Goal: Information Seeking & Learning: Learn about a topic

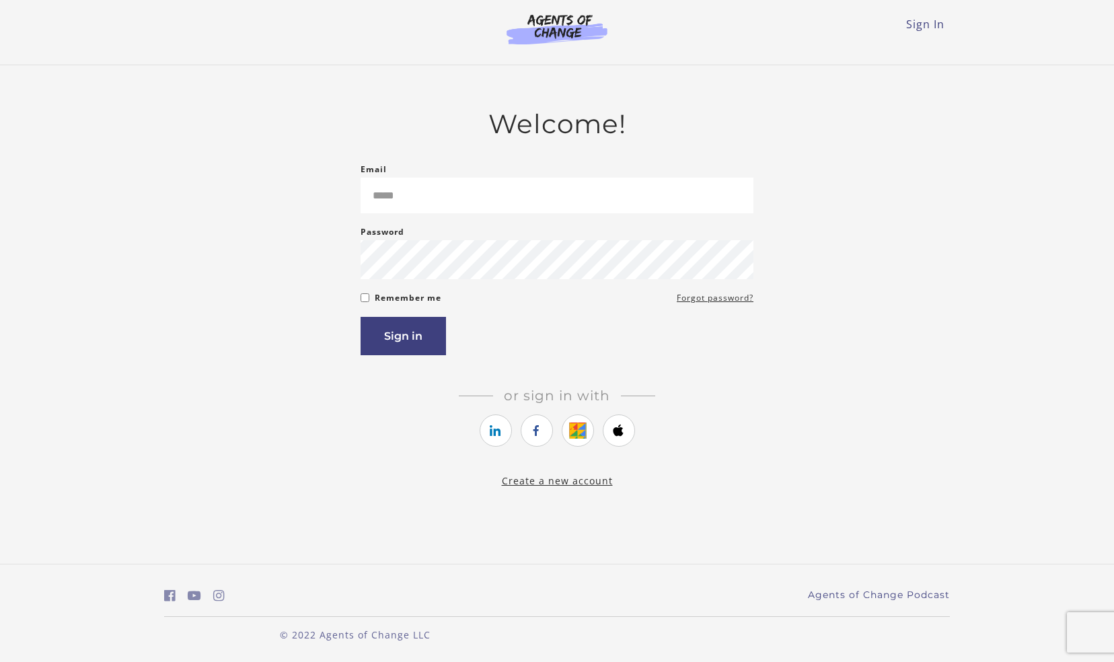
click at [596, 211] on input "Email" at bounding box center [556, 196] width 393 height 36
click at [722, 196] on input "Email" at bounding box center [556, 196] width 393 height 36
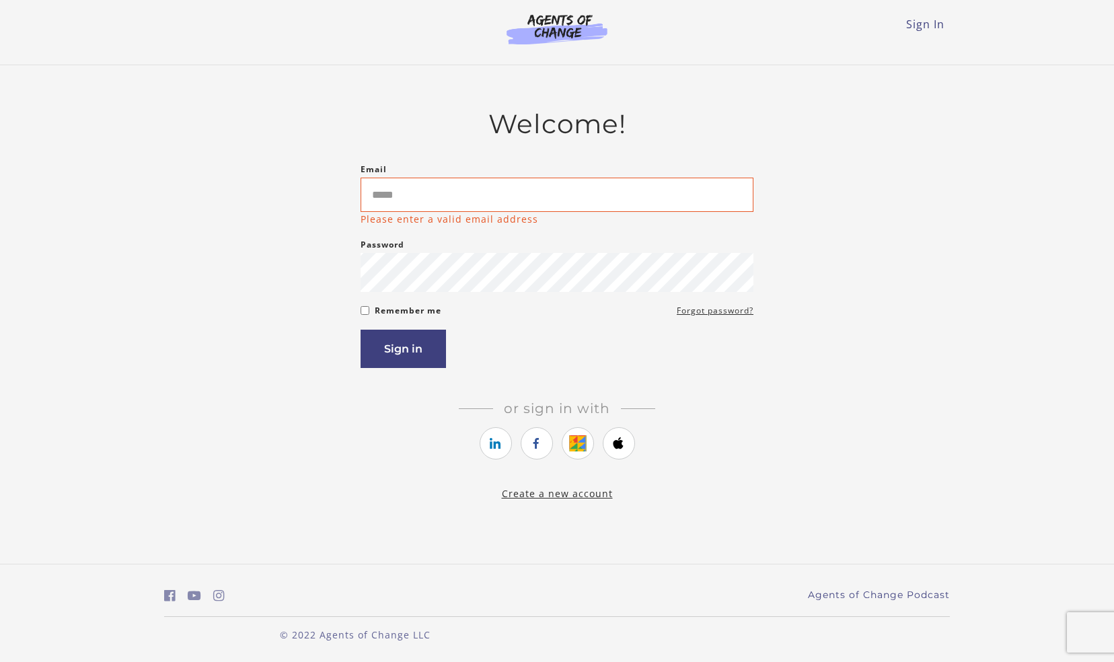
click at [683, 297] on form "Email Please enter a valid email address Password Password must be at least 8 c…" at bounding box center [556, 264] width 393 height 206
click at [590, 200] on input "Email" at bounding box center [556, 195] width 393 height 34
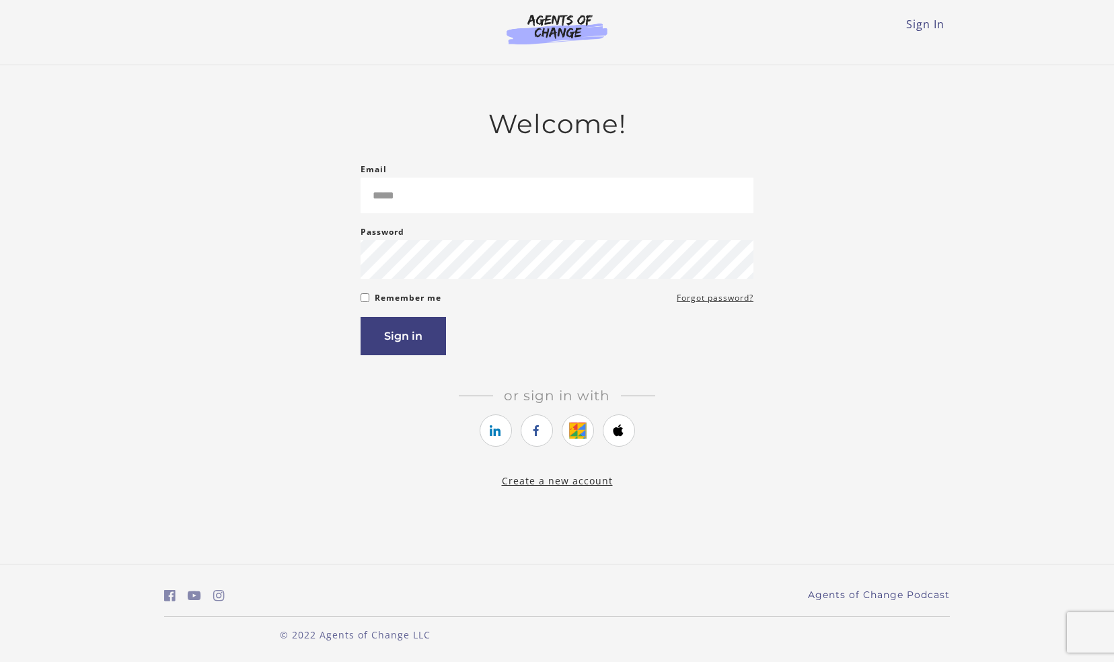
click at [572, 168] on div "Email Please enter a valid email address" at bounding box center [556, 187] width 393 height 52
click at [569, 192] on input "Email" at bounding box center [556, 196] width 393 height 36
click at [537, 178] on input "Email" at bounding box center [556, 196] width 393 height 36
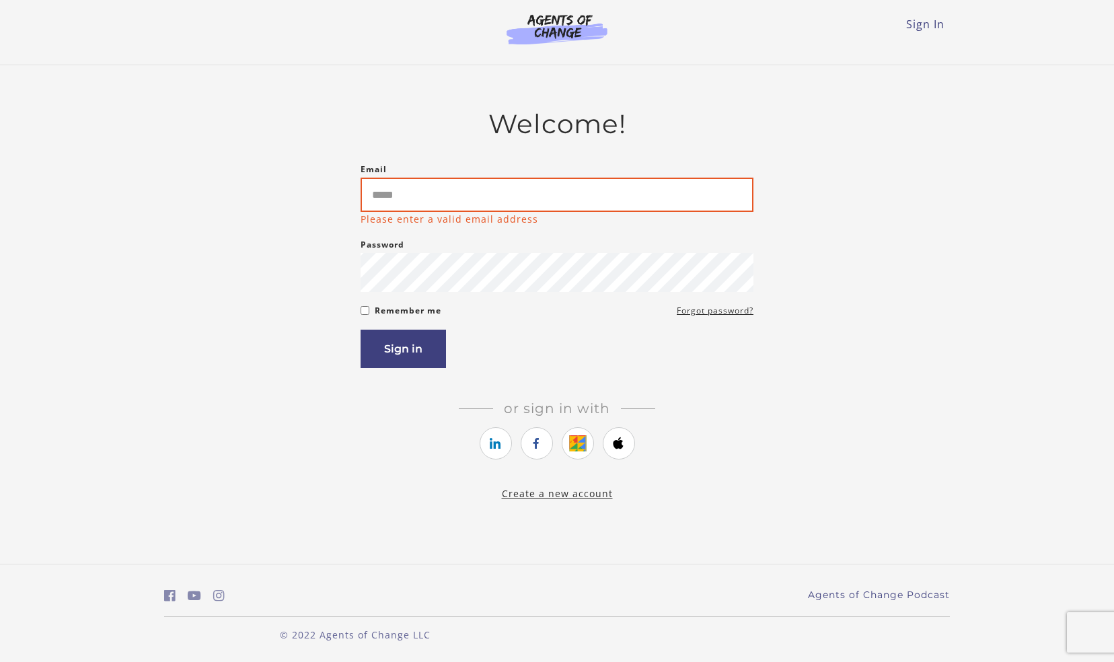
click at [395, 200] on input "Email" at bounding box center [556, 195] width 393 height 34
type input "**********"
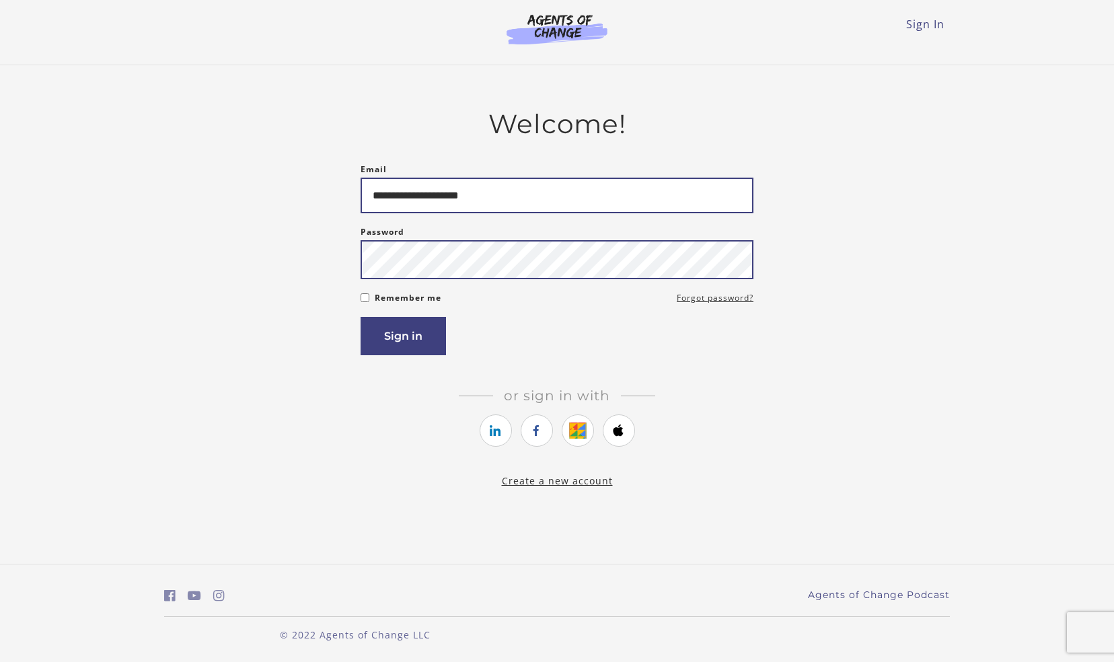
click at [360, 317] on button "Sign in" at bounding box center [402, 336] width 85 height 38
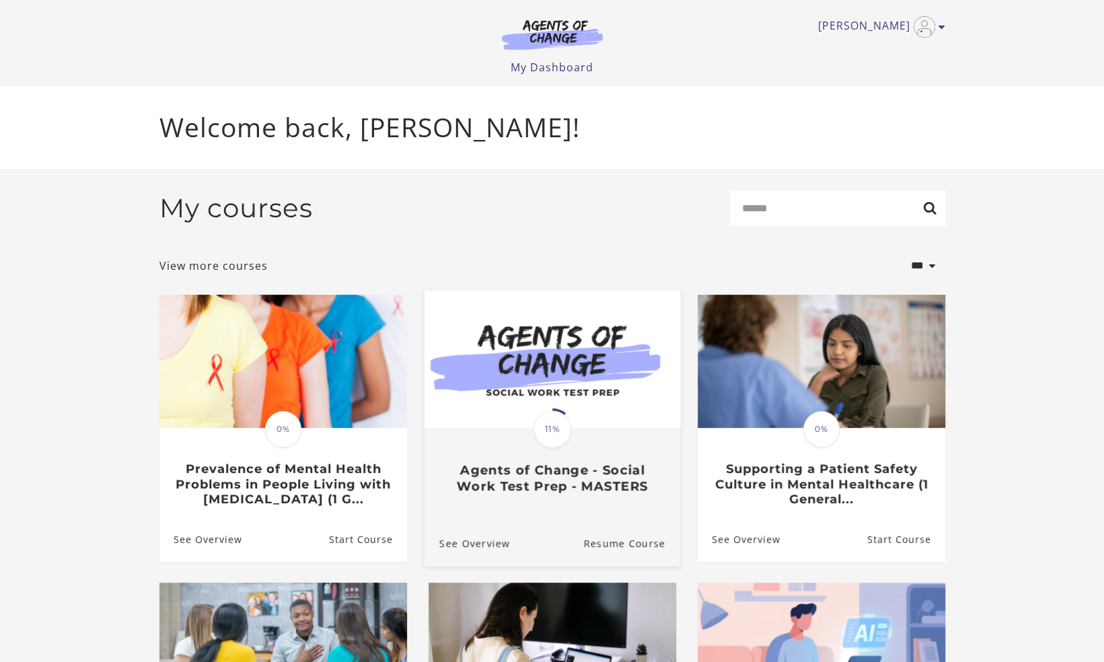
click at [588, 499] on link "Translation missing: en.liquid.partials.dashboard_course_card.progress_descript…" at bounding box center [552, 397] width 256 height 215
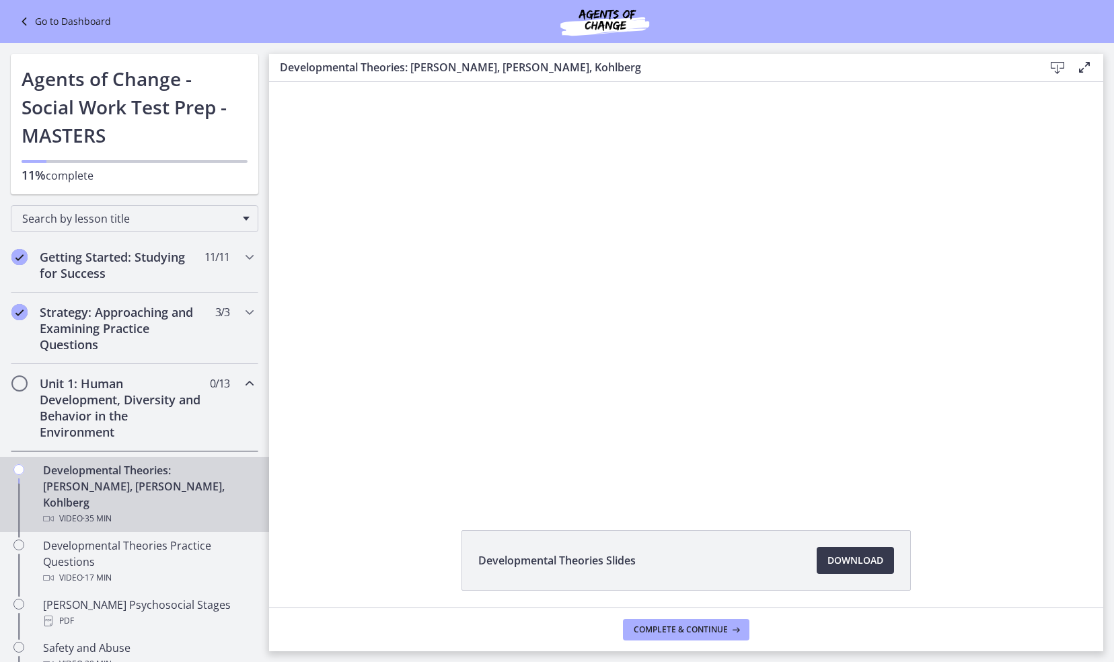
click at [120, 405] on h2 "Unit 1: Human Development, Diversity and Behavior in the Environment" at bounding box center [122, 407] width 164 height 65
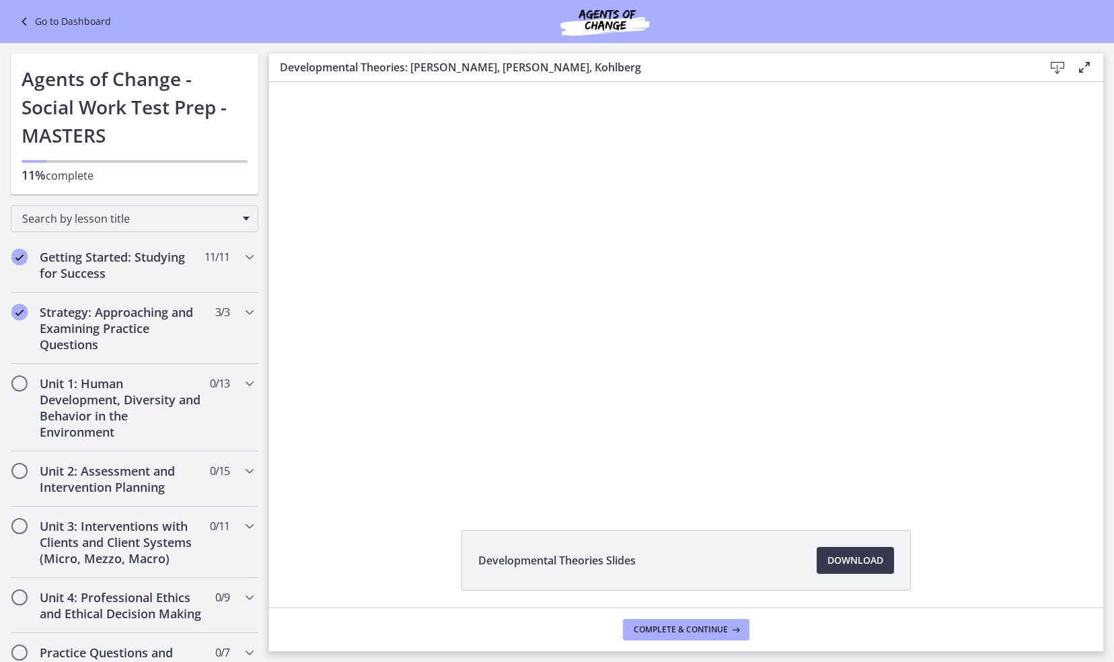
click at [613, 280] on div at bounding box center [685, 290] width 741 height 417
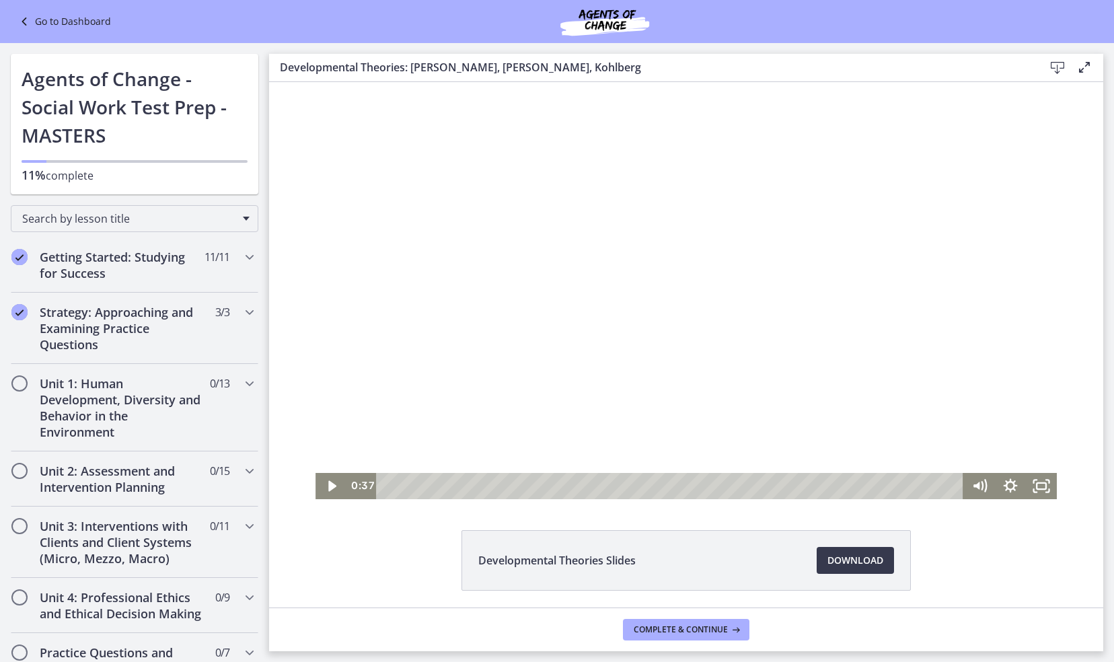
click at [526, 227] on div at bounding box center [685, 290] width 741 height 417
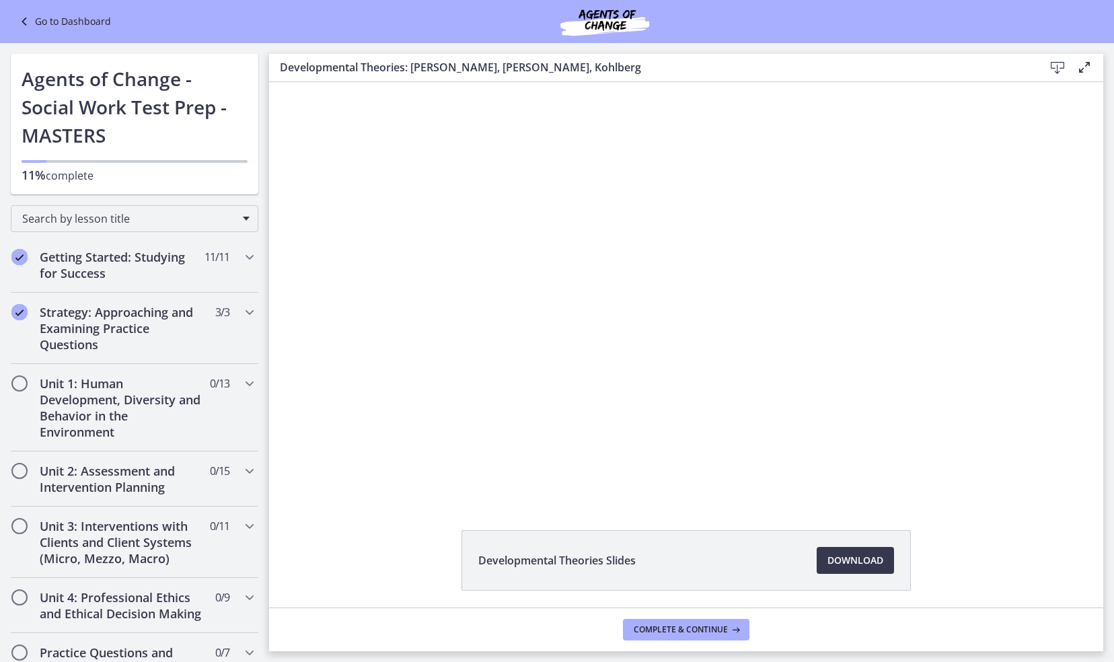
click at [538, 328] on div at bounding box center [685, 290] width 741 height 417
click at [684, 290] on div at bounding box center [685, 290] width 741 height 417
click at [491, 504] on div "Developmental Theories Slides Download Opens in a new window" at bounding box center [686, 344] width 834 height 525
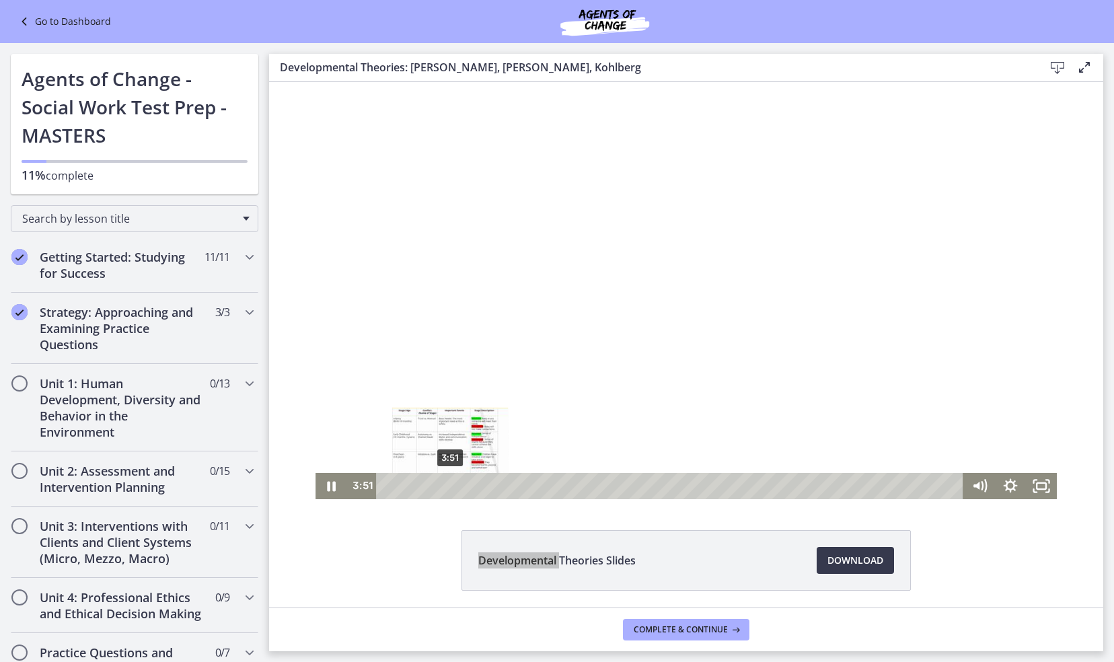
click at [445, 487] on div "3:51" at bounding box center [671, 486] width 569 height 26
click at [457, 486] on div "4:36" at bounding box center [671, 486] width 569 height 26
click at [483, 486] on div "6:02" at bounding box center [671, 486] width 569 height 26
click at [513, 484] on div "7:58" at bounding box center [671, 486] width 569 height 26
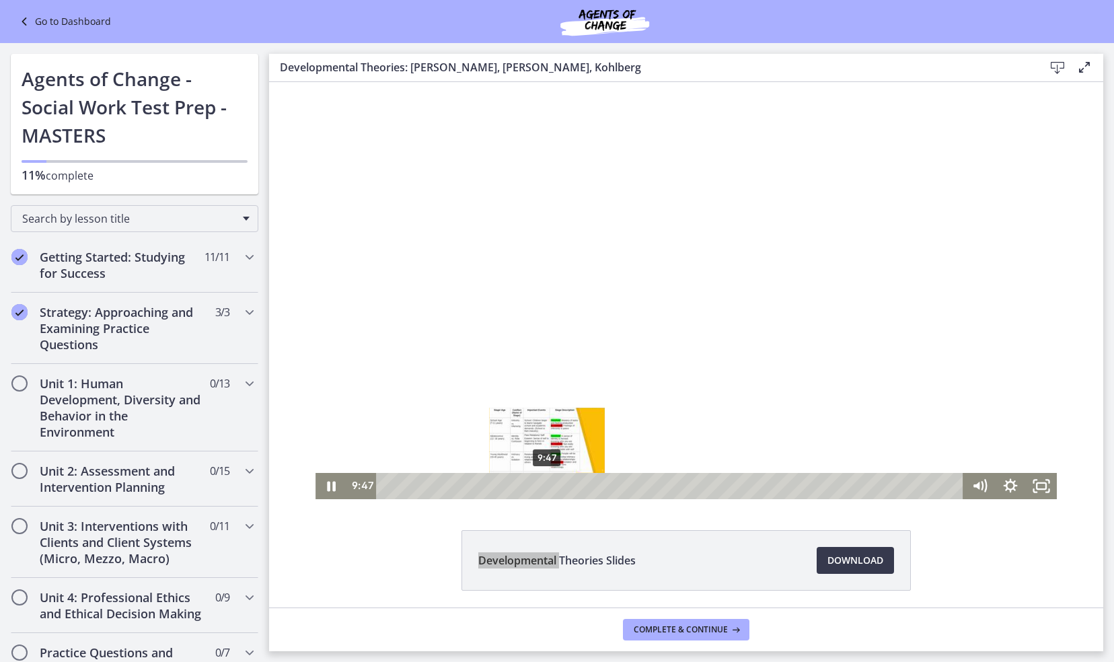
click at [542, 484] on div "9:47" at bounding box center [671, 486] width 569 height 26
click at [326, 488] on icon "Pause" at bounding box center [330, 486] width 31 height 26
